Goal: Task Accomplishment & Management: Use online tool/utility

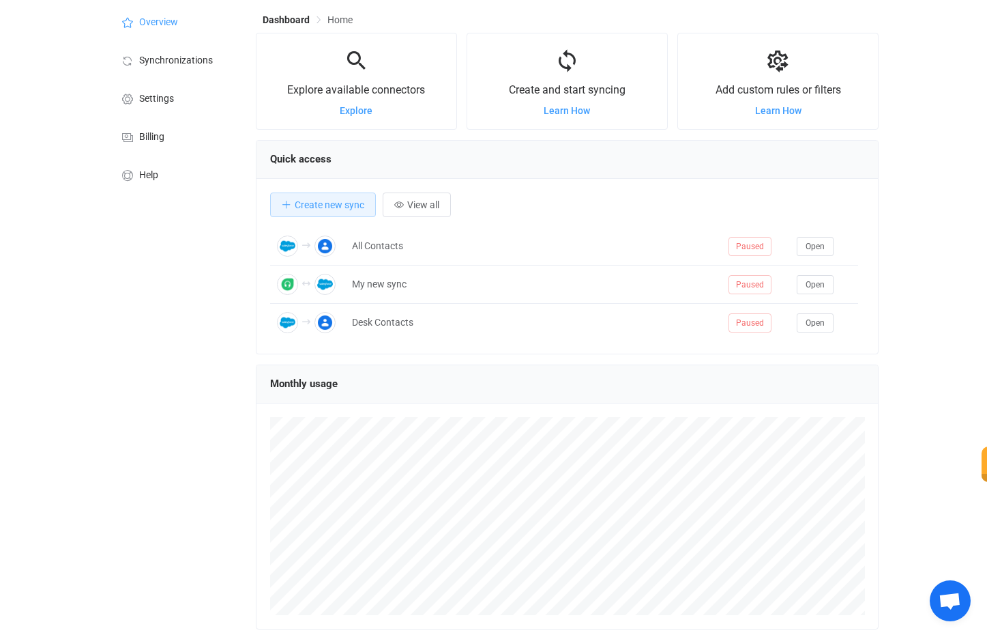
scroll to position [1, 0]
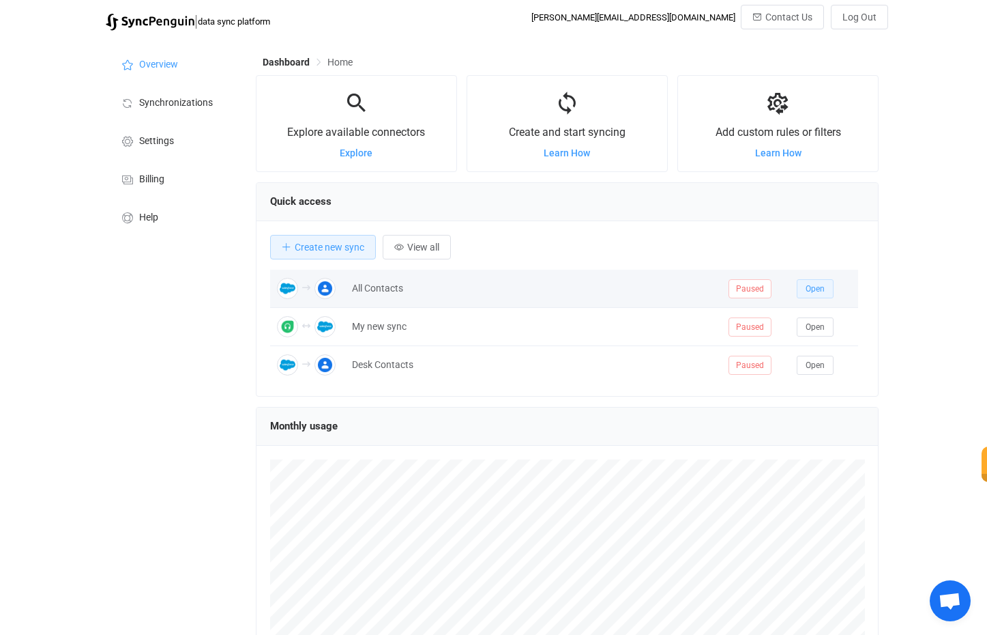
click at [815, 285] on span "Open" at bounding box center [815, 289] width 19 height 10
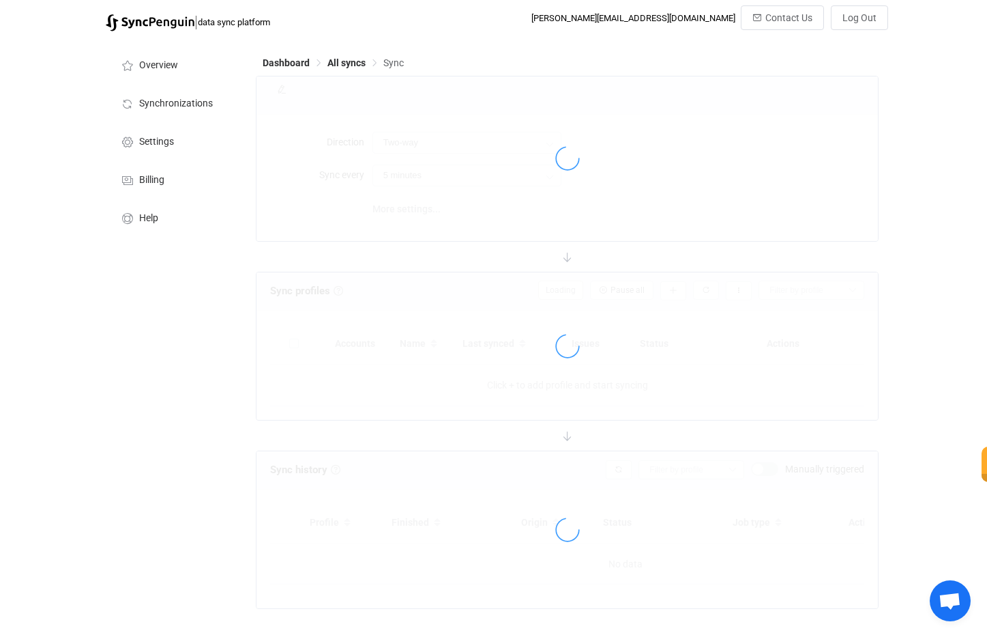
type input "Salesforce → Google"
type input "10 minutes"
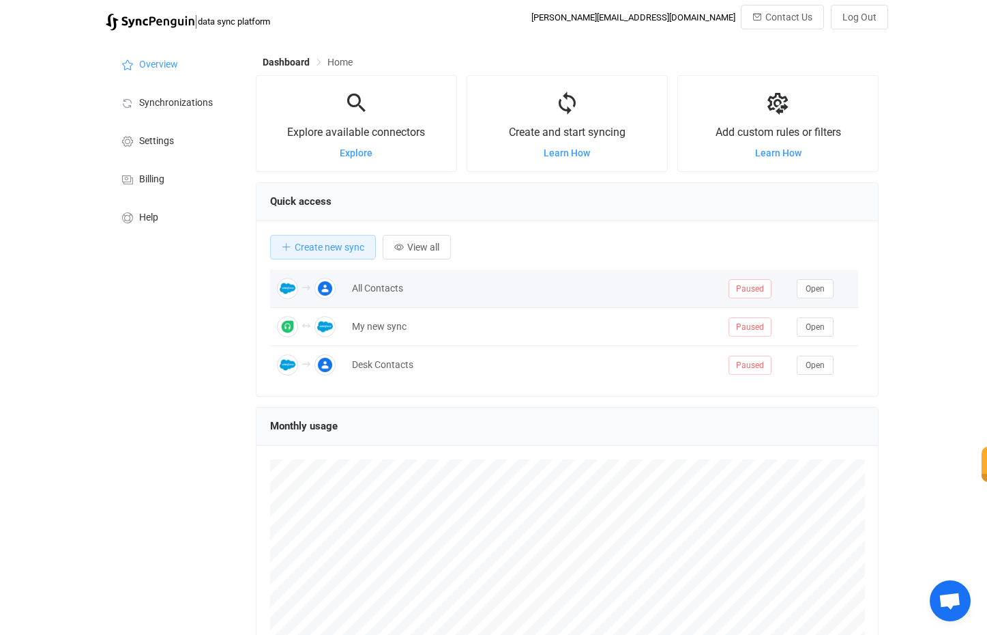
scroll to position [265, 623]
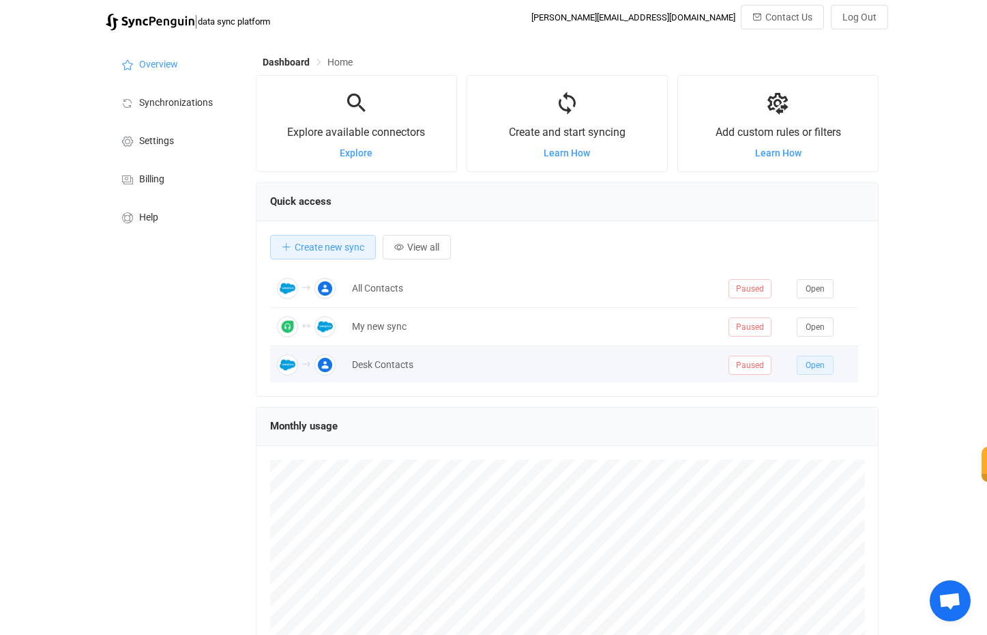
click at [822, 362] on span "Open" at bounding box center [815, 365] width 19 height 10
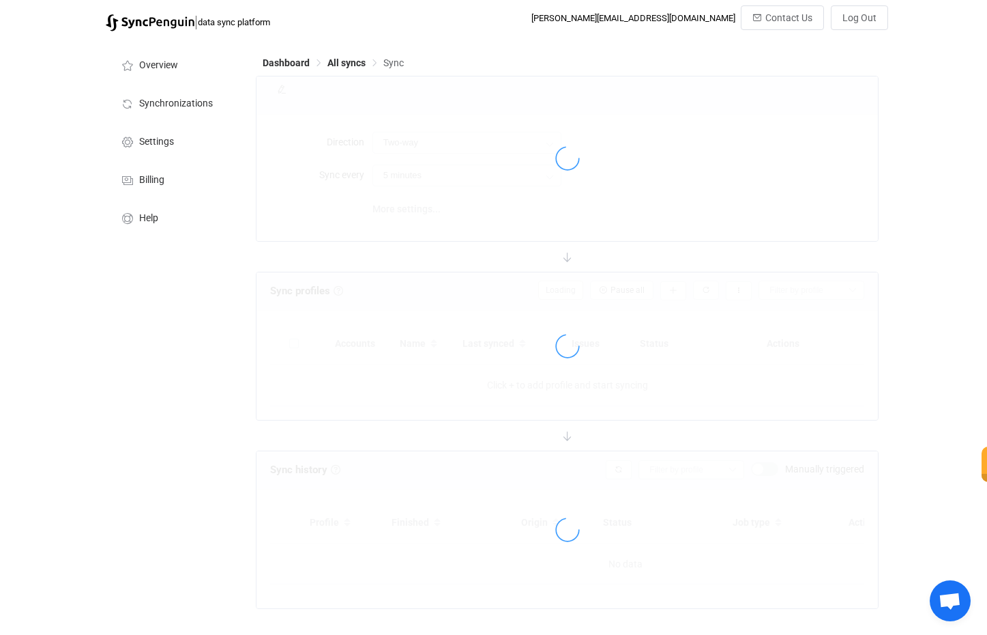
type input "Salesforce → Google"
type input "10 minutes"
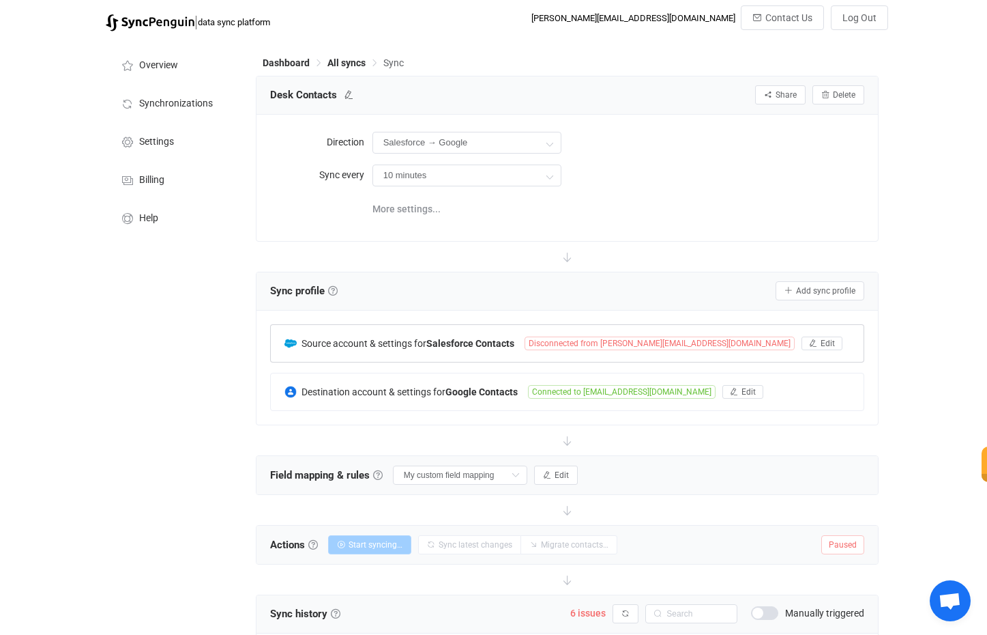
click at [633, 343] on span "Disconnected from [PERSON_NAME][EMAIL_ADDRESS][DOMAIN_NAME]" at bounding box center [660, 343] width 270 height 14
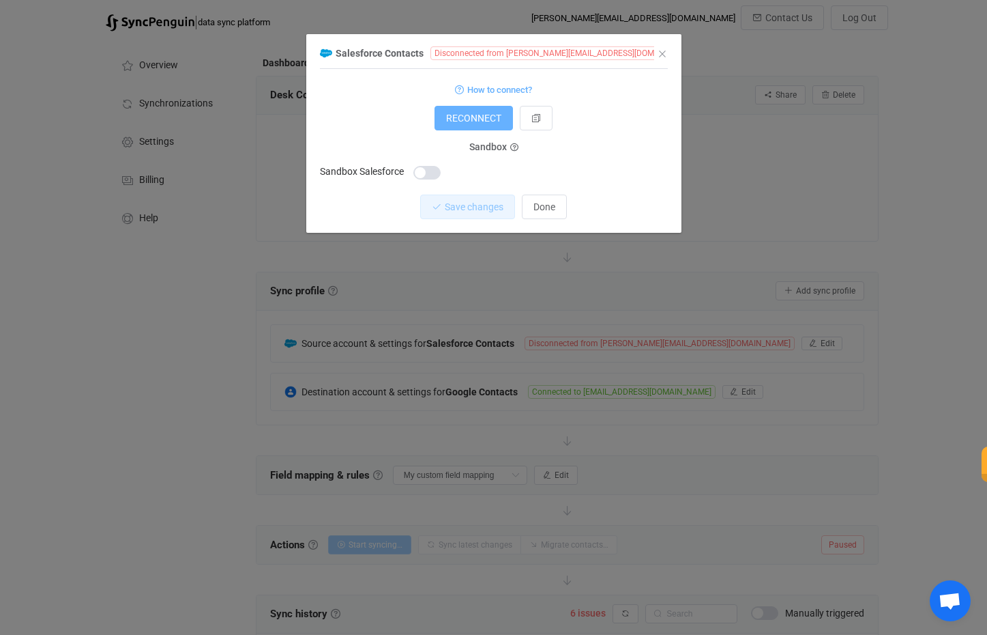
click at [493, 124] on span "RECONNECT" at bounding box center [473, 118] width 55 height 11
